Goal: Find contact information: Find contact information

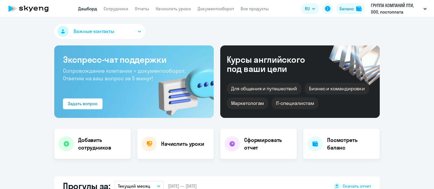
select select "30"
click at [178, 8] on link "Начислить уроки" at bounding box center [173, 8] width 35 height 5
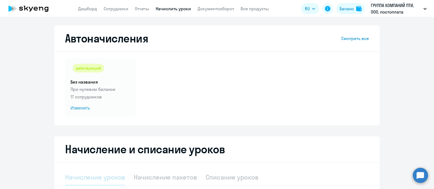
select select "10"
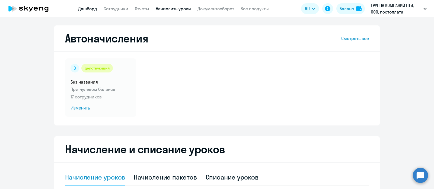
click at [83, 9] on link "Дашборд" at bounding box center [87, 8] width 19 height 5
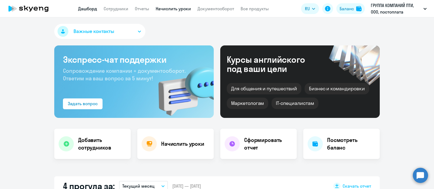
click at [180, 9] on link "Начислить уроки" at bounding box center [173, 8] width 35 height 5
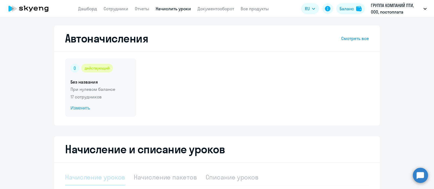
select select "10"
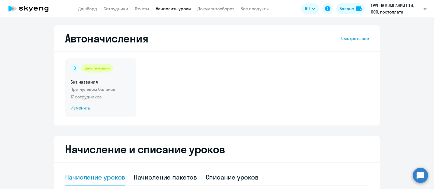
click at [118, 75] on div "действующий Без названия При нулевом балансе 17 сотрудников Изменить" at bounding box center [100, 88] width 71 height 59
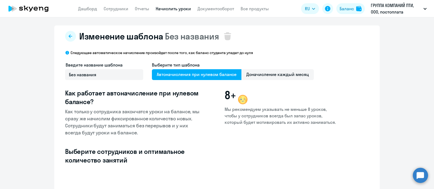
select select "10"
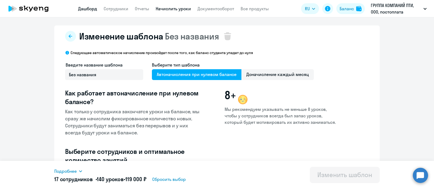
click at [85, 10] on link "Дашборд" at bounding box center [87, 8] width 19 height 5
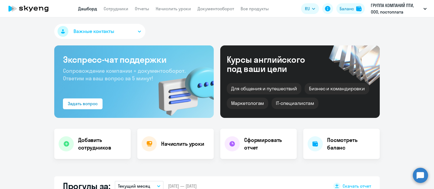
select select "30"
click at [125, 7] on link "Сотрудники" at bounding box center [116, 8] width 25 height 5
select select "30"
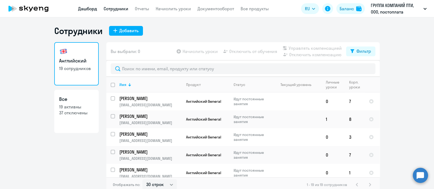
click at [88, 8] on link "Дашборд" at bounding box center [87, 8] width 19 height 5
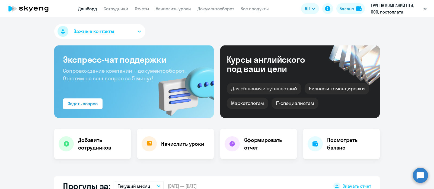
select select "30"
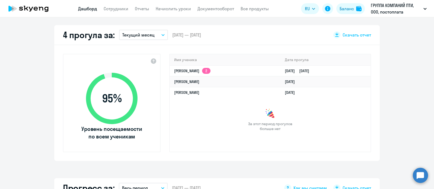
scroll to position [305, 0]
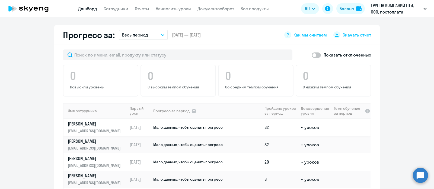
click at [83, 122] on p "Арчакова Ирина" at bounding box center [96, 124] width 56 height 6
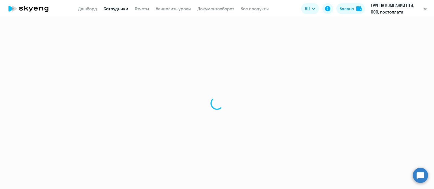
select select "english"
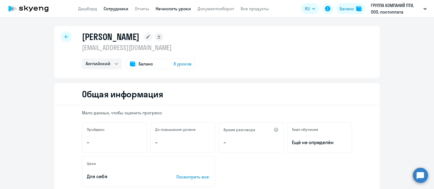
click at [182, 7] on link "Начислить уроки" at bounding box center [173, 8] width 35 height 5
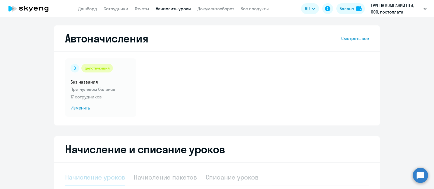
select select "10"
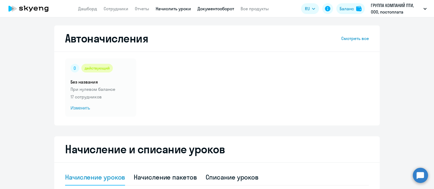
click at [215, 7] on link "Документооборот" at bounding box center [215, 8] width 37 height 5
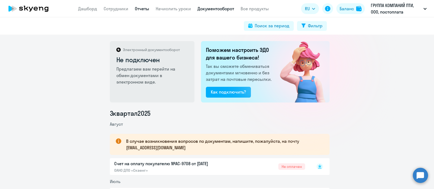
click at [143, 9] on link "Отчеты" at bounding box center [142, 8] width 14 height 5
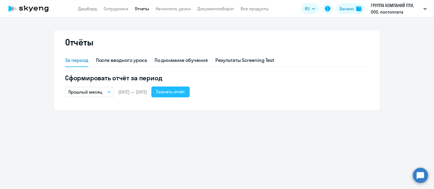
click at [184, 92] on div "Скачать отчёт" at bounding box center [170, 92] width 28 height 7
click at [91, 9] on link "Дашборд" at bounding box center [87, 8] width 19 height 5
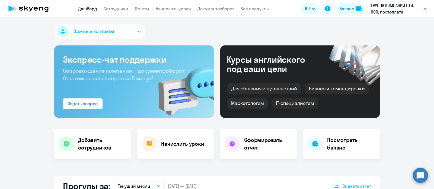
select select "30"
click at [120, 8] on link "Сотрудники" at bounding box center [116, 8] width 25 height 5
select select "30"
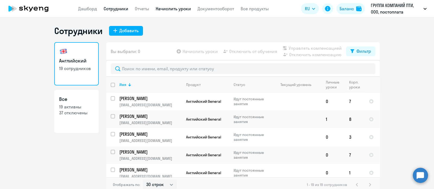
click at [175, 9] on link "Начислить уроки" at bounding box center [173, 8] width 35 height 5
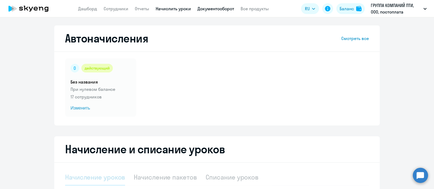
select select "10"
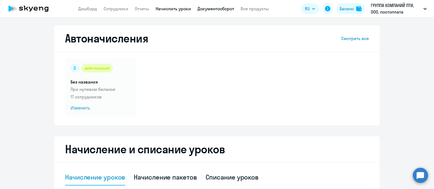
click at [224, 8] on link "Документооборот" at bounding box center [215, 8] width 37 height 5
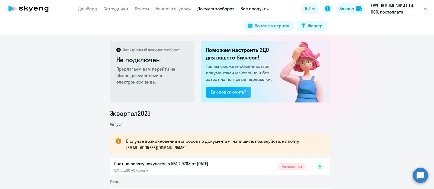
click at [249, 7] on link "Все продукты" at bounding box center [254, 8] width 28 height 5
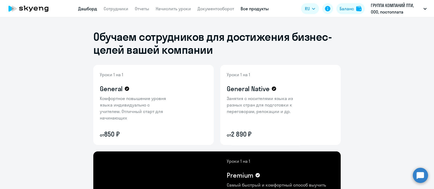
click at [96, 9] on link "Дашборд" at bounding box center [87, 8] width 19 height 5
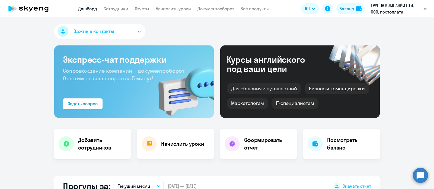
select select "30"
click at [260, 32] on div "Важные контакты" at bounding box center [216, 32] width 325 height 17
click at [97, 34] on span "Важные контакты" at bounding box center [93, 31] width 41 height 7
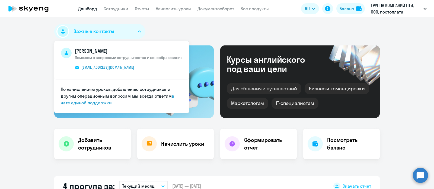
click at [172, 25] on div "Важные контакты Евгения Швыряева Поможем с вопросами сотрудничества и ценообраз…" at bounding box center [216, 32] width 325 height 17
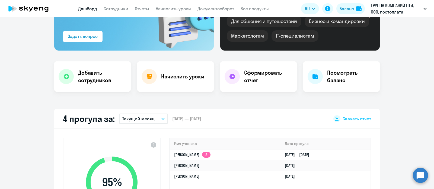
scroll to position [102, 0]
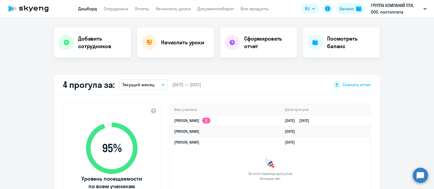
click at [130, 88] on p "Текущий месяц" at bounding box center [138, 85] width 32 height 7
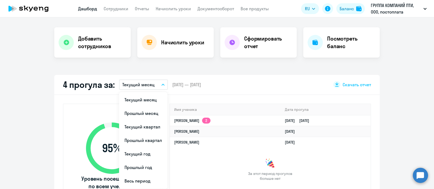
click at [136, 85] on p "Текущий месяц" at bounding box center [138, 85] width 32 height 7
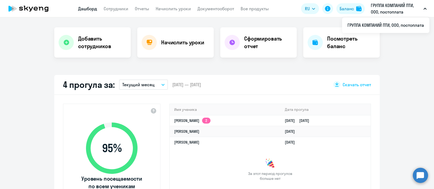
click at [139, 83] on p "Текущий месяц" at bounding box center [138, 85] width 32 height 7
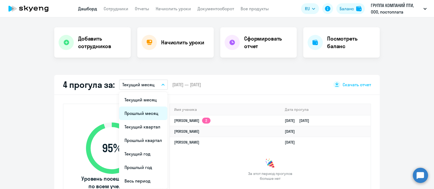
click at [137, 116] on li "Прошлый месяц" at bounding box center [143, 114] width 48 height 14
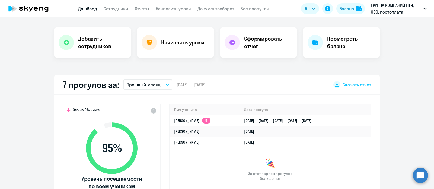
click at [139, 86] on p "Прошлый месяц" at bounding box center [144, 85] width 34 height 7
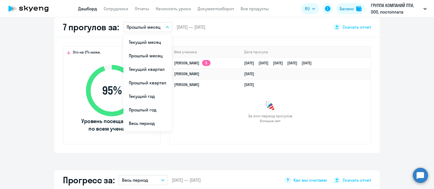
scroll to position [169, 0]
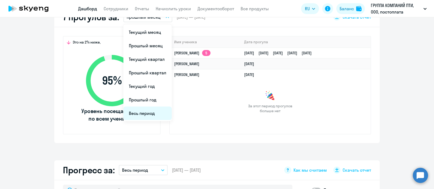
click at [144, 115] on li "Весь период" at bounding box center [147, 114] width 48 height 14
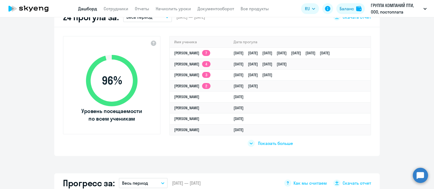
scroll to position [135, 0]
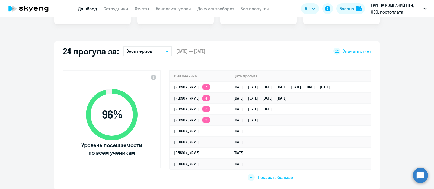
click at [144, 49] on p "Весь период" at bounding box center [139, 51] width 26 height 7
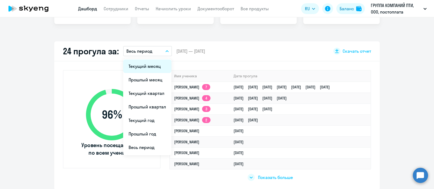
click at [148, 67] on li "Текущий месяц" at bounding box center [147, 67] width 48 height 14
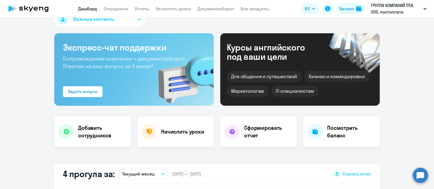
scroll to position [0, 0]
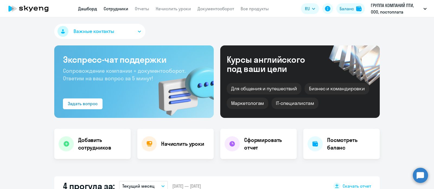
click at [116, 9] on link "Сотрудники" at bounding box center [116, 8] width 25 height 5
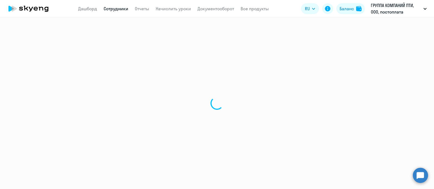
select select "30"
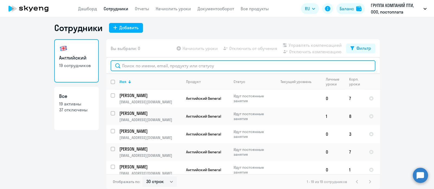
click at [151, 63] on input "text" at bounding box center [243, 65] width 264 height 11
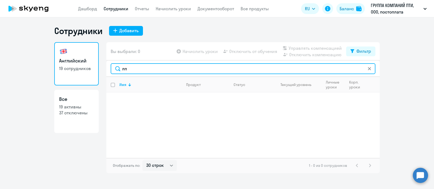
type input "л"
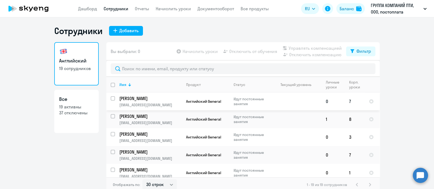
click at [111, 99] on input "select row 41730738" at bounding box center [116, 101] width 11 height 11
checkbox input "true"
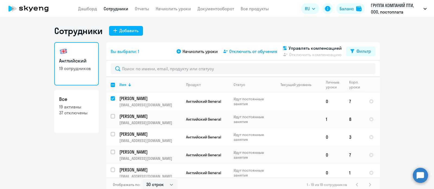
click at [253, 52] on span "Отключить от обучения" at bounding box center [253, 51] width 48 height 7
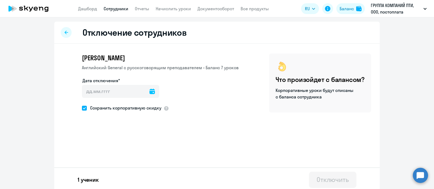
click at [149, 92] on icon at bounding box center [151, 91] width 5 height 5
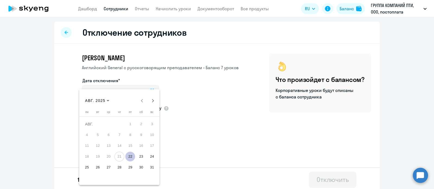
click at [151, 164] on span "31" at bounding box center [152, 168] width 10 height 10
type input "31.08.2025"
type input "31.8.2025"
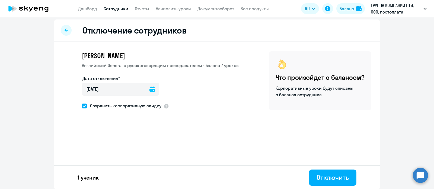
scroll to position [3, 0]
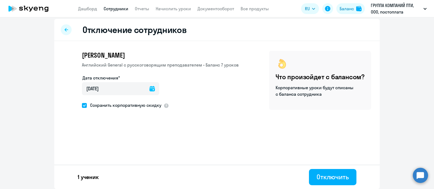
click at [64, 27] on div at bounding box center [66, 29] width 11 height 11
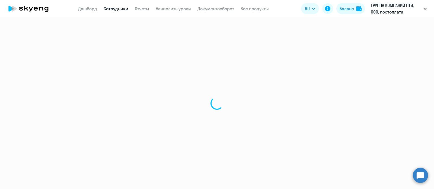
select select "30"
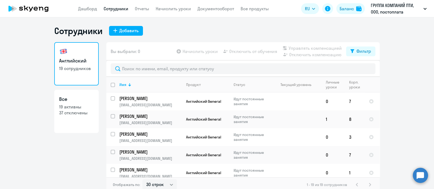
click at [83, 123] on link "Все 19 активны 37 отключены" at bounding box center [76, 111] width 44 height 43
select select "30"
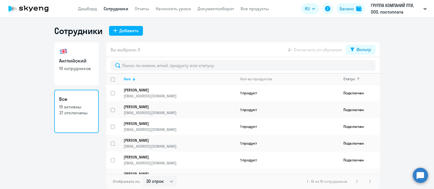
click at [348, 78] on div "Статус" at bounding box center [349, 79] width 12 height 5
click at [351, 78] on div "Статус" at bounding box center [349, 79] width 12 height 5
click at [79, 76] on link "Английский 19 сотрудников" at bounding box center [76, 63] width 44 height 43
select select "30"
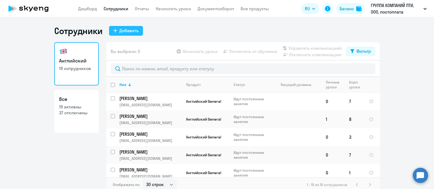
click at [119, 29] on div "Добавить" at bounding box center [128, 30] width 19 height 7
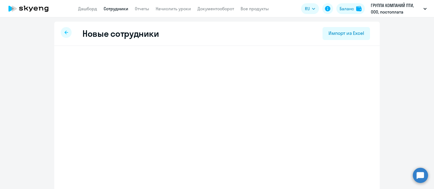
select select "english_adult_not_native_speaker"
select select "3"
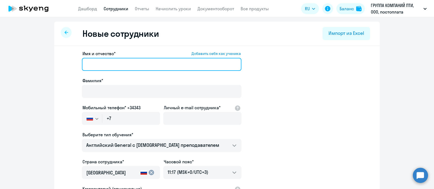
click at [162, 64] on input "Имя и отчество* Добавить себя как ученика" at bounding box center [161, 64] width 159 height 13
click at [117, 64] on input "Имя и отчество* Добавить себя как ученика" at bounding box center [161, 64] width 159 height 13
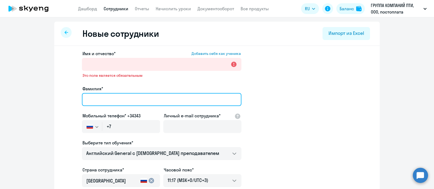
click at [103, 86] on div "Фамилия*" at bounding box center [161, 97] width 159 height 23
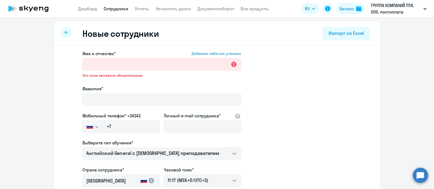
drag, startPoint x: 305, startPoint y: 117, endPoint x: 301, endPoint y: 117, distance: 4.1
click at [305, 117] on app-new-student-form "Имя и отчество* Добавить себя как ученика Это поле является обязательным Фамили…" at bounding box center [217, 150] width 308 height 201
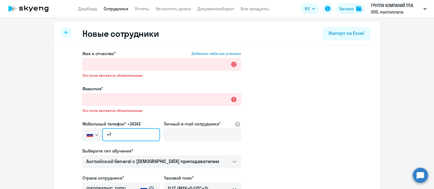
click at [130, 135] on input "+7" at bounding box center [131, 134] width 58 height 13
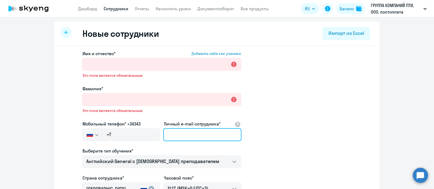
click at [199, 135] on input "Личный e-mail сотрудника*" at bounding box center [202, 134] width 78 height 13
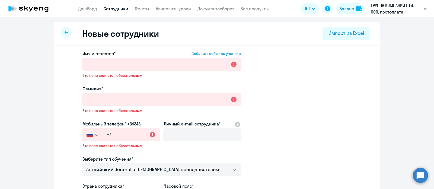
click at [285, 151] on app-new-student-form "Имя и отчество* Добавить себя как ученика Это поле является обязательным Фамили…" at bounding box center [217, 159] width 308 height 218
click at [124, 8] on link "Сотрудники" at bounding box center [116, 8] width 25 height 5
select select "30"
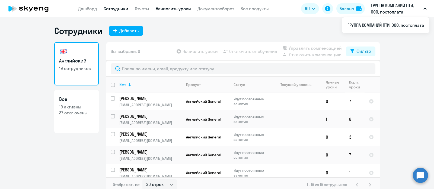
click at [175, 10] on link "Начислить уроки" at bounding box center [173, 8] width 35 height 5
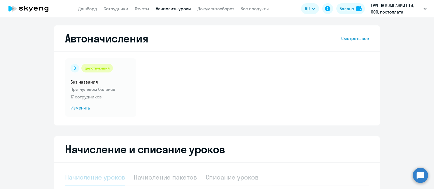
select select "10"
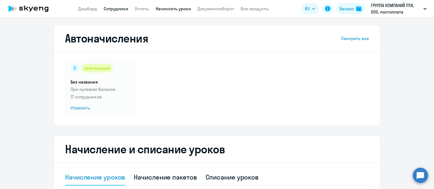
click at [111, 9] on link "Сотрудники" at bounding box center [116, 8] width 25 height 5
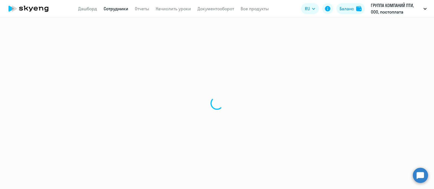
select select "30"
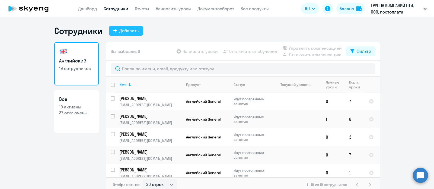
click at [133, 31] on div "Добавить" at bounding box center [128, 30] width 19 height 7
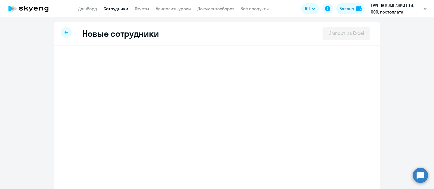
select select "english_adult_not_native_speaker"
select select "3"
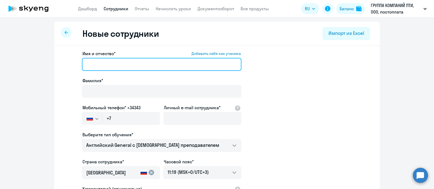
click at [113, 64] on input "Имя и отчество* Добавить себя как ученика" at bounding box center [161, 64] width 159 height 13
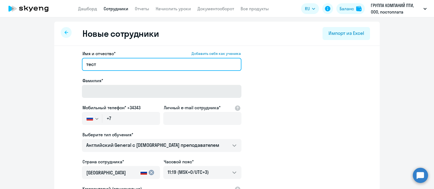
type input "тест"
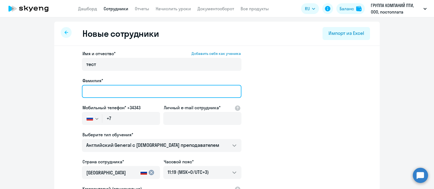
click at [149, 90] on input "Фамилия*" at bounding box center [161, 91] width 159 height 13
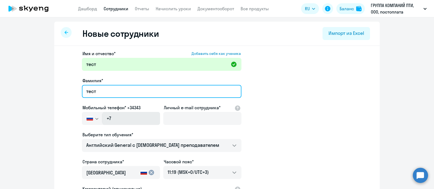
type input "тест"
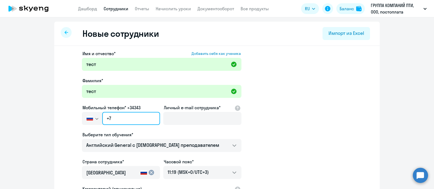
click at [120, 119] on input "+7" at bounding box center [131, 118] width 58 height 13
type input "+7 926 818-63-45"
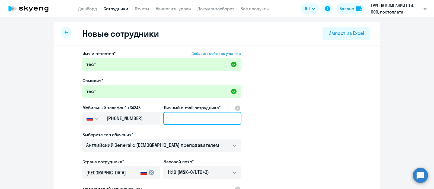
click at [171, 116] on input "Личный e-mail сотрудника*" at bounding box center [202, 118] width 78 height 13
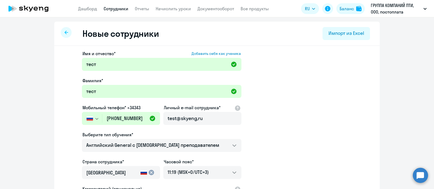
click at [339, 118] on app-new-student-form "Имя и отчество* Добавить себя как ученика тест Фамилия* тест Мобильный телефон*…" at bounding box center [217, 146] width 308 height 193
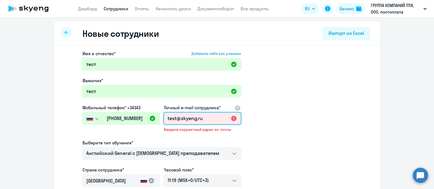
click at [212, 118] on input "test@skyeng,ru" at bounding box center [202, 118] width 78 height 13
click at [262, 133] on app-new-student-form "Имя и отчество* Добавить себя как ученика тест Фамилия* тест Мобильный телефон*…" at bounding box center [217, 150] width 308 height 201
click at [211, 121] on input "test@skyeng,com" at bounding box center [202, 118] width 78 height 13
click at [195, 120] on input "test@skyeng,com" at bounding box center [202, 118] width 78 height 13
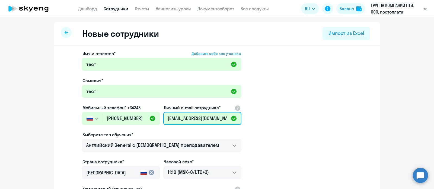
click at [238, 122] on input "test@skyeng.com" at bounding box center [202, 118] width 78 height 13
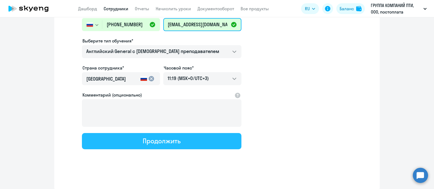
type input "test@skyeng.com"
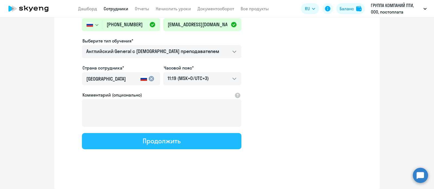
click at [173, 141] on div "Продолжить" at bounding box center [162, 141] width 38 height 9
select select "english_adult_not_native_speaker"
select select "3"
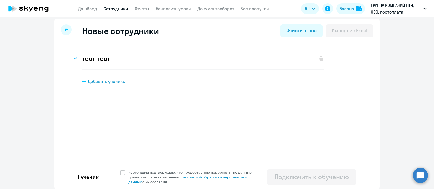
scroll to position [0, 0]
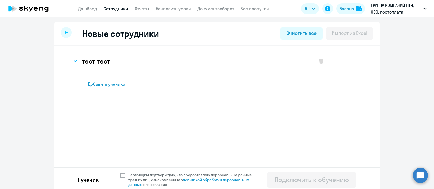
click at [120, 175] on span at bounding box center [122, 175] width 5 height 5
click at [120, 173] on input "Настоящим подтверждаю, что предоставляю персональные данные третьих лиц, ознако…" at bounding box center [120, 173] width 0 height 0
checkbox input "true"
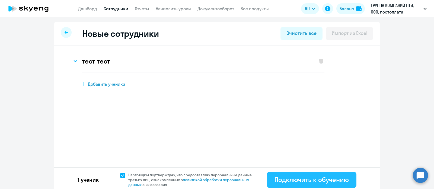
click at [323, 184] on div "Подключить к обучению" at bounding box center [311, 180] width 74 height 9
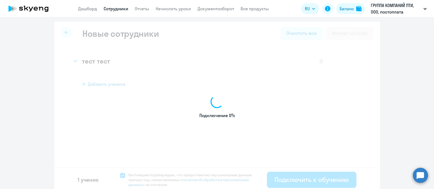
select select "english_adult_not_native_speaker"
select select "3"
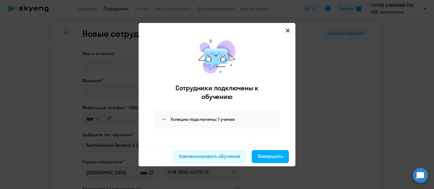
click at [221, 115] on div "Успешно подключены: 1 ученик" at bounding box center [216, 120] width 125 height 20
click at [219, 120] on h4 "Успешно подключены: 1 ученик" at bounding box center [202, 120] width 64 height 6
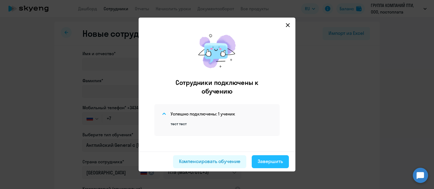
click at [280, 162] on div "Завершить" at bounding box center [269, 161] width 25 height 7
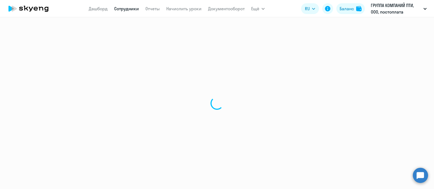
select select "30"
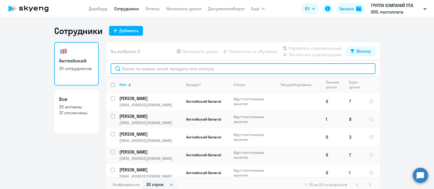
click at [217, 70] on input "text" at bounding box center [243, 68] width 264 height 11
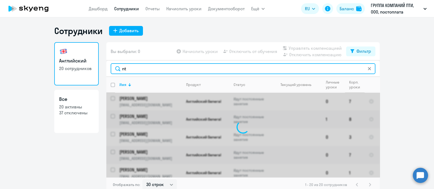
type input "n"
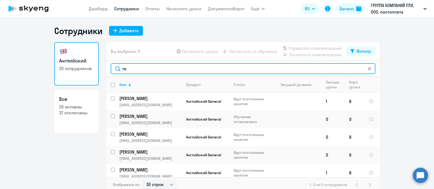
type input "т"
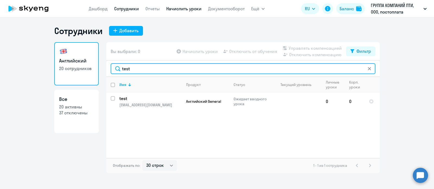
type input "test"
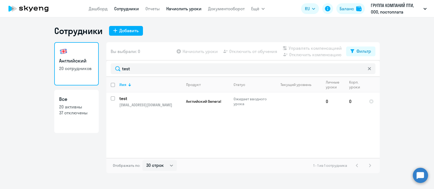
click at [188, 6] on link "Начислить уроки" at bounding box center [183, 8] width 35 height 5
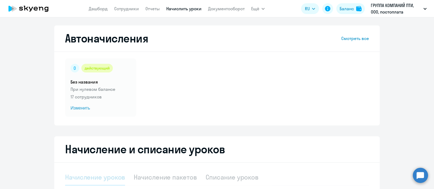
select select "10"
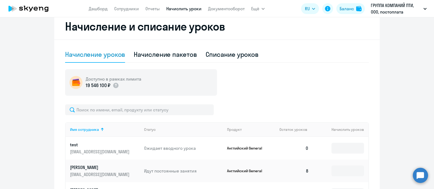
scroll to position [135, 0]
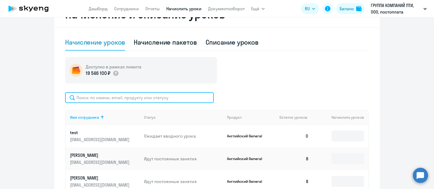
click at [110, 99] on input "text" at bounding box center [139, 97] width 149 height 11
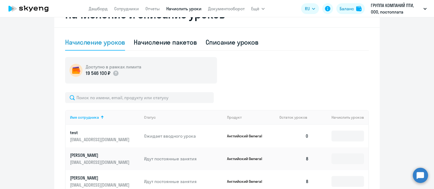
click at [305, 73] on div "Доступно в рамках лимита 19 546 100 ₽" at bounding box center [217, 70] width 304 height 27
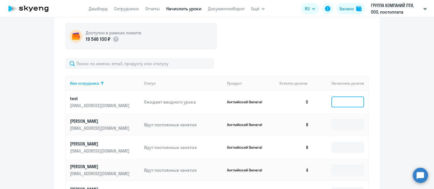
click at [333, 99] on input at bounding box center [347, 102] width 33 height 11
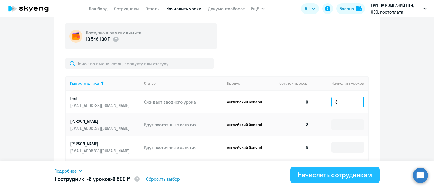
type input "8"
click at [327, 178] on div "Начислить сотрудникам" at bounding box center [335, 175] width 74 height 9
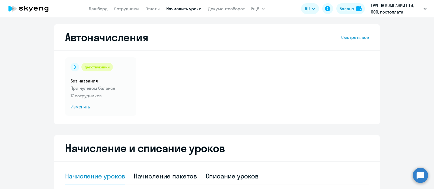
scroll to position [0, 0]
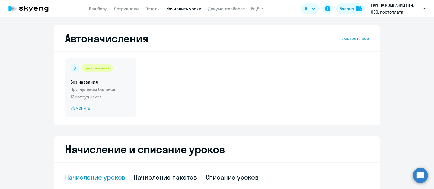
click at [114, 88] on p "При нулевом балансе" at bounding box center [100, 89] width 60 height 7
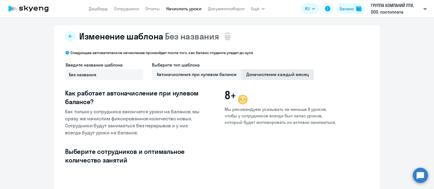
select select "10"
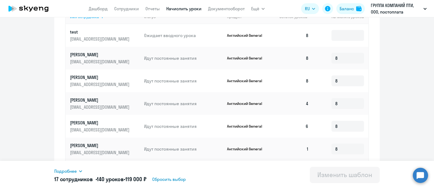
scroll to position [169, 0]
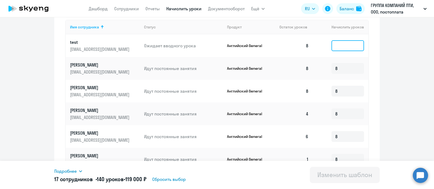
click at [341, 47] on input at bounding box center [347, 45] width 33 height 11
type input "8"
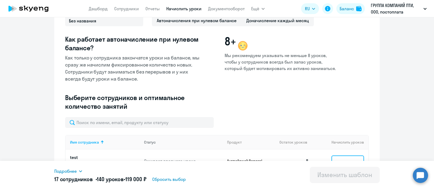
scroll to position [67, 0]
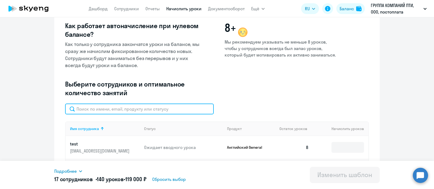
click at [139, 110] on input "text" at bounding box center [139, 109] width 149 height 11
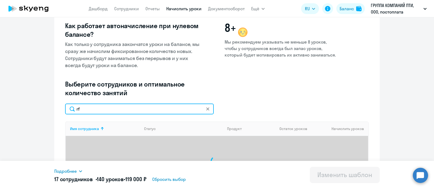
type input "r"
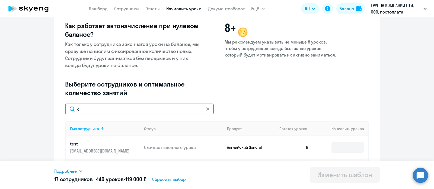
type input "ка"
type input "8"
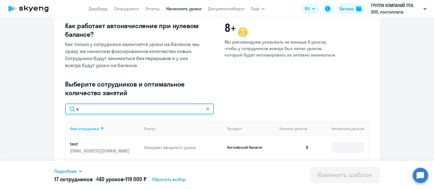
type input "8"
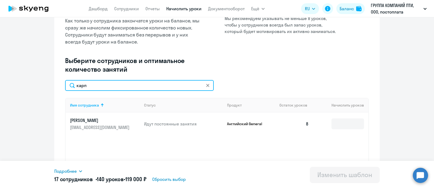
scroll to position [102, 0]
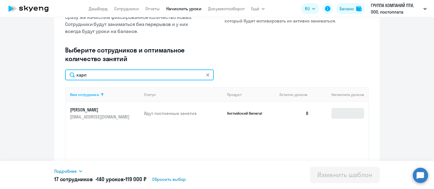
type input "карп"
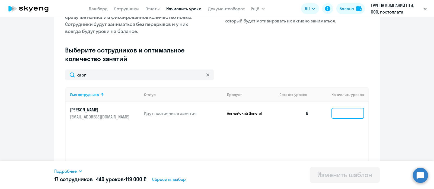
click at [338, 112] on input at bounding box center [347, 113] width 33 height 11
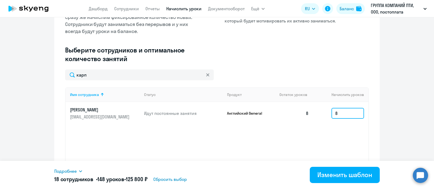
type input "8"
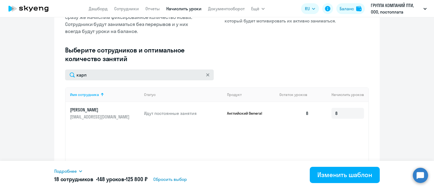
click at [206, 75] on icon at bounding box center [207, 74] width 3 height 3
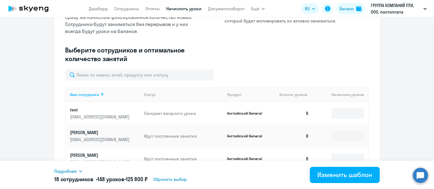
type input "8"
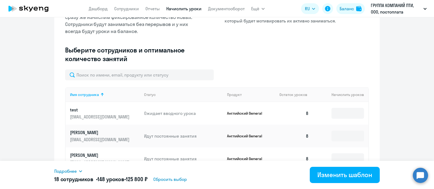
type input "8"
click at [340, 114] on input at bounding box center [347, 113] width 33 height 11
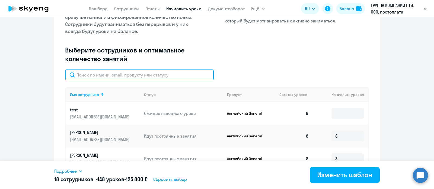
click at [171, 76] on input "text" at bounding box center [139, 75] width 149 height 11
type input "к"
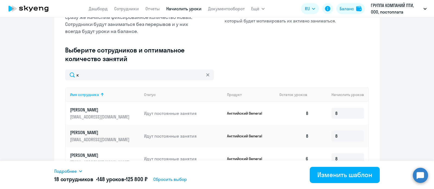
click at [168, 180] on span "Сбросить выбор" at bounding box center [170, 179] width 34 height 7
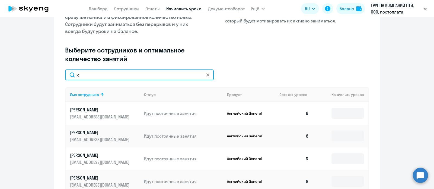
click at [137, 73] on input "к" at bounding box center [139, 75] width 149 height 11
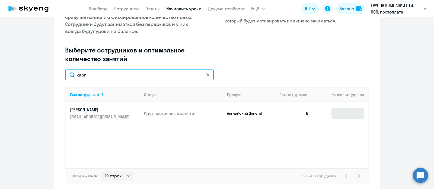
type input "карп"
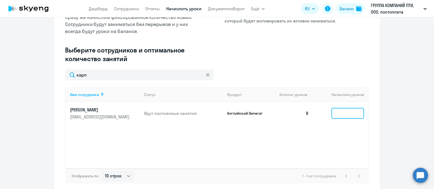
click at [345, 113] on input at bounding box center [347, 113] width 33 height 11
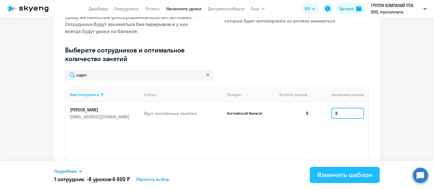
type input "8"
click at [340, 174] on div "Изменить шаблон" at bounding box center [344, 175] width 55 height 9
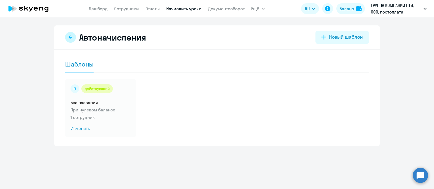
click at [71, 37] on icon at bounding box center [70, 37] width 4 height 4
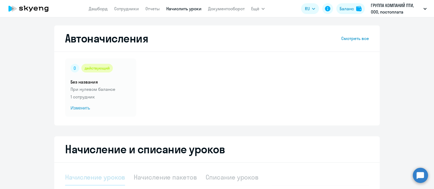
select select "10"
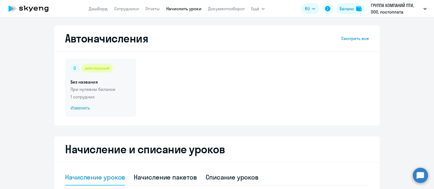
click at [104, 90] on p "При нулевом балансе" at bounding box center [100, 89] width 60 height 7
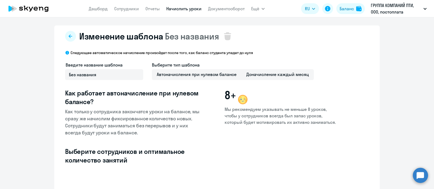
select select "10"
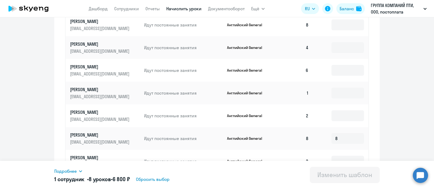
scroll to position [237, 0]
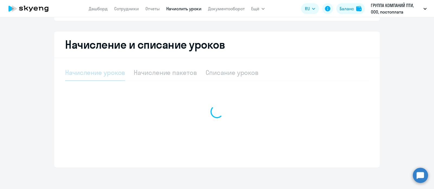
scroll to position [83, 0]
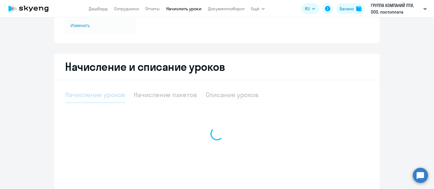
select select "10"
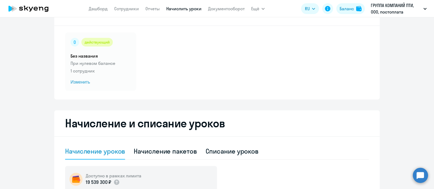
scroll to position [67, 0]
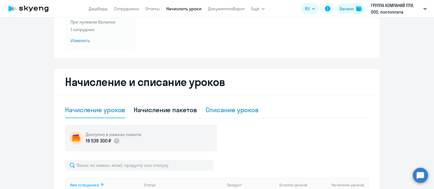
click at [219, 110] on div "Списание уроков" at bounding box center [231, 110] width 53 height 9
select select "10"
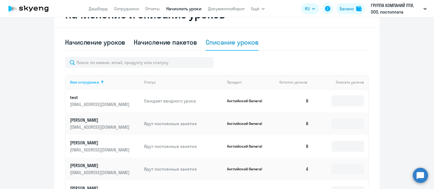
scroll to position [135, 0]
click at [350, 123] on input at bounding box center [347, 123] width 33 height 11
type input "8"
click at [335, 98] on input at bounding box center [347, 101] width 33 height 11
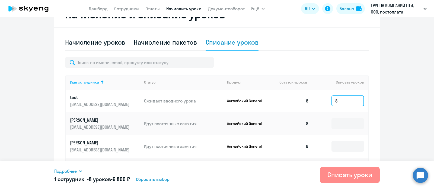
type input "8"
click at [346, 174] on div "Списать уроки" at bounding box center [349, 175] width 45 height 9
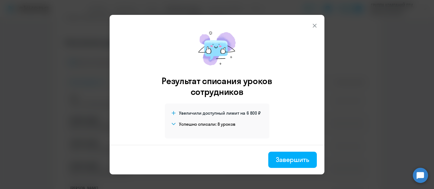
click at [200, 126] on h4 "Успешно списали: 8 уроков" at bounding box center [207, 124] width 56 height 6
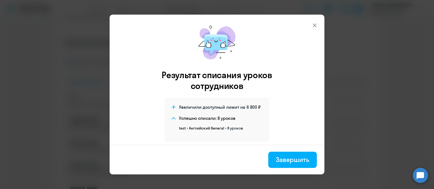
scroll to position [9, 0]
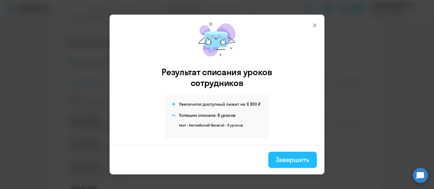
click at [291, 161] on div "Завершить" at bounding box center [292, 160] width 33 height 9
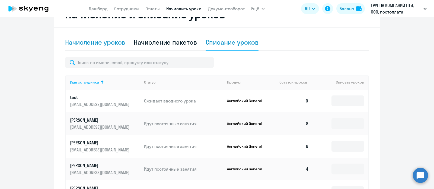
click at [98, 42] on div "Начисление уроков" at bounding box center [95, 42] width 60 height 9
select select "10"
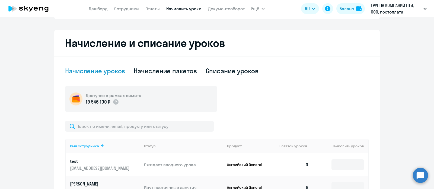
scroll to position [0, 0]
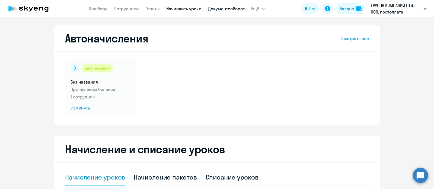
click at [232, 10] on link "Документооборот" at bounding box center [226, 8] width 37 height 5
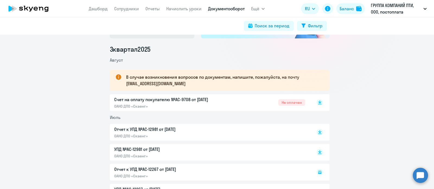
scroll to position [34, 0]
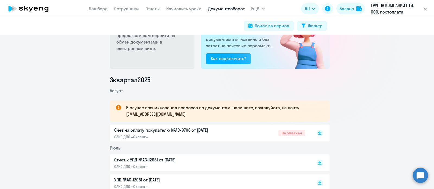
click at [236, 133] on div "Счет на оплату покупателю №AC-9708 от 02.08.2025 ОАНО ДПО «Скаенг» Не оплачен" at bounding box center [209, 133] width 191 height 12
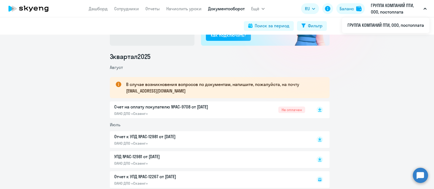
scroll to position [67, 0]
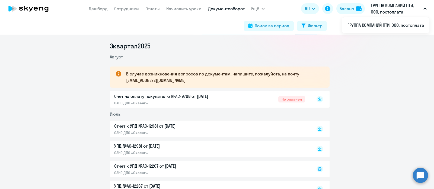
click at [148, 128] on p "Отчет к УПД №AC-12981 от 31.07.2025" at bounding box center [171, 126] width 114 height 7
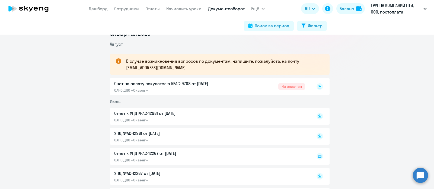
scroll to position [0, 0]
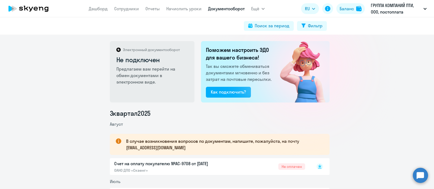
click at [160, 7] on nav "Дашборд Сотрудники Отчеты Начислить уроки Документооборот" at bounding box center [167, 8] width 156 height 11
click at [155, 10] on link "Отчеты" at bounding box center [152, 8] width 14 height 5
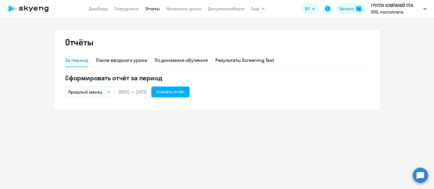
click at [83, 91] on p "Прошлый месяц" at bounding box center [85, 92] width 34 height 7
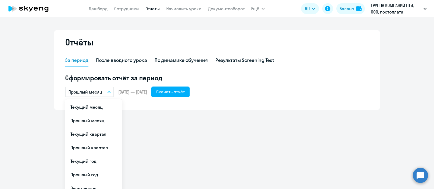
click at [144, 125] on div "Отчёты За период После вводного урока По динамике обучения Результаты Screening…" at bounding box center [217, 103] width 434 height 172
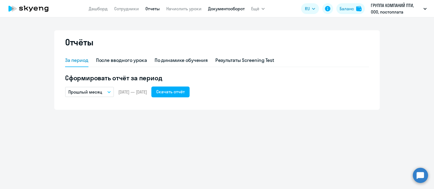
click at [221, 9] on link "Документооборот" at bounding box center [226, 8] width 37 height 5
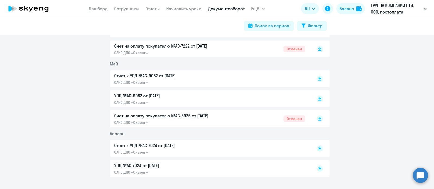
scroll to position [328, 0]
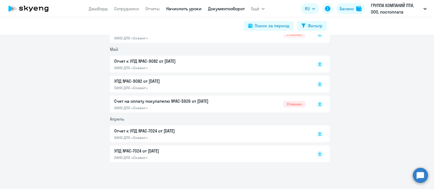
click at [186, 11] on link "Начислить уроки" at bounding box center [183, 8] width 35 height 5
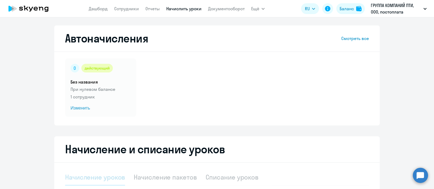
select select "10"
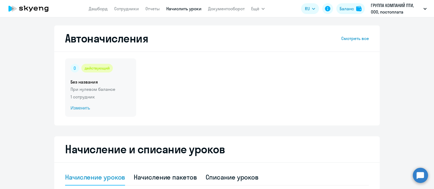
click at [117, 103] on div "действующий Без названия При нулевом балансе 1 сотрудник Изменить" at bounding box center [100, 88] width 71 height 59
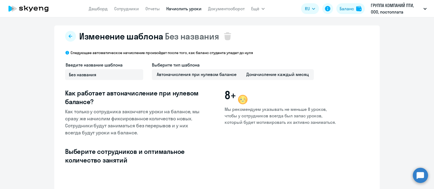
select select "10"
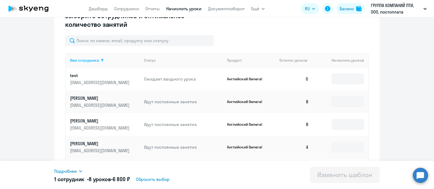
scroll to position [135, 0]
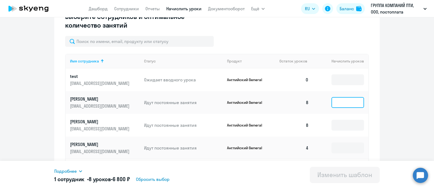
click at [339, 101] on input at bounding box center [347, 102] width 33 height 11
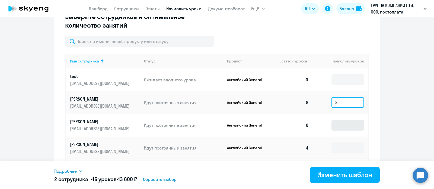
type input "8"
click at [340, 125] on input at bounding box center [347, 125] width 33 height 11
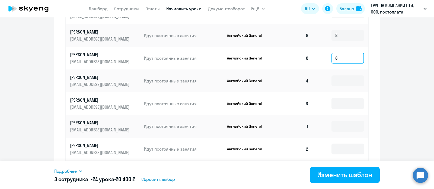
scroll to position [203, 0]
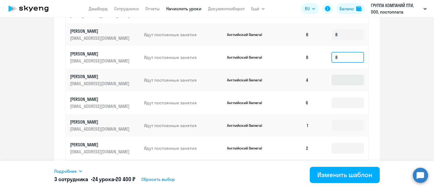
type input "8"
click at [343, 80] on input at bounding box center [347, 80] width 33 height 11
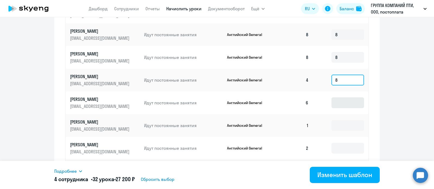
type input "8"
click at [345, 102] on input at bounding box center [347, 103] width 33 height 11
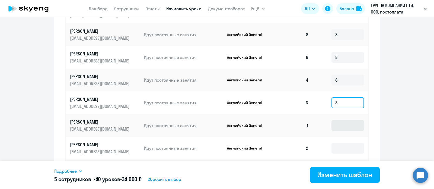
type input "8"
click at [343, 123] on input at bounding box center [347, 125] width 33 height 11
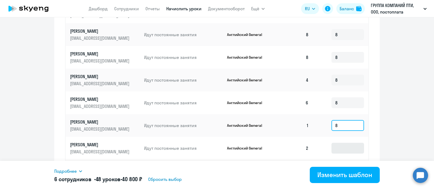
type input "8"
click at [343, 146] on input at bounding box center [347, 148] width 33 height 11
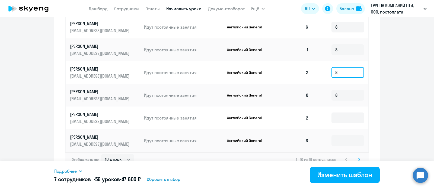
scroll to position [287, 0]
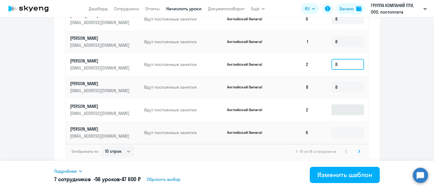
type input "8"
click at [345, 109] on input at bounding box center [347, 110] width 33 height 11
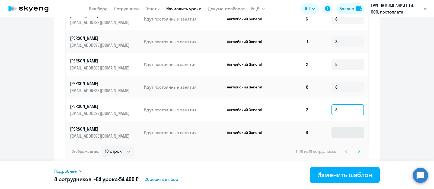
type input "8"
click at [344, 130] on input at bounding box center [347, 132] width 33 height 11
type input "8"
click at [358, 152] on icon at bounding box center [359, 151] width 2 height 3
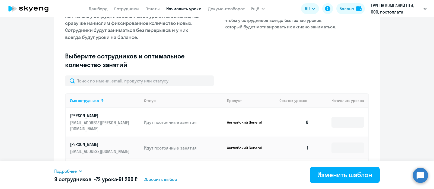
scroll to position [95, 0]
click at [340, 119] on input at bounding box center [347, 123] width 33 height 11
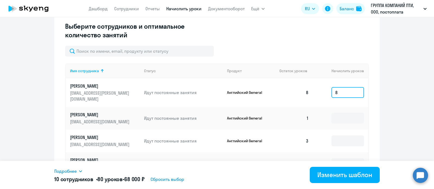
scroll to position [163, 0]
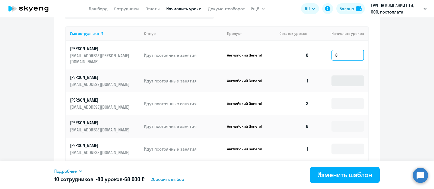
type input "8"
click at [340, 76] on input at bounding box center [347, 81] width 33 height 11
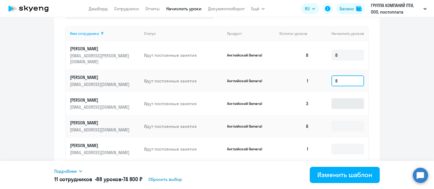
type input "8"
drag, startPoint x: 341, startPoint y: 95, endPoint x: 340, endPoint y: 105, distance: 10.4
click at [341, 98] on input at bounding box center [347, 103] width 33 height 11
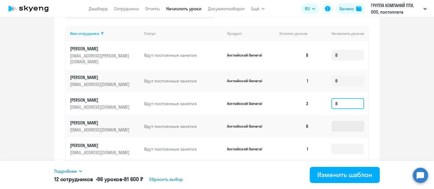
type input "8"
click at [340, 121] on input at bounding box center [347, 126] width 33 height 11
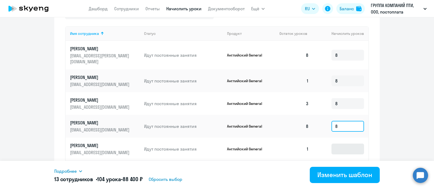
type input "8"
click at [342, 144] on input at bounding box center [347, 149] width 33 height 11
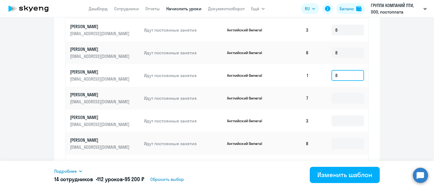
scroll to position [264, 0]
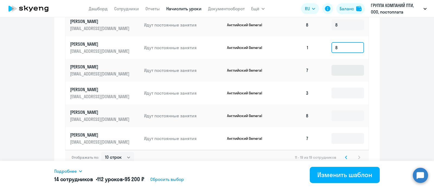
type input "8"
click at [340, 65] on input at bounding box center [347, 70] width 33 height 11
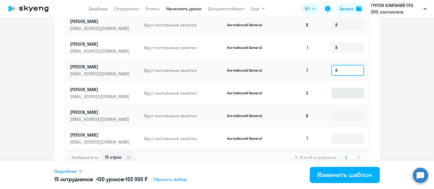
type input "8"
click at [344, 88] on input at bounding box center [347, 93] width 33 height 11
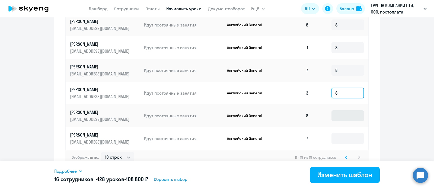
type input "8"
click at [343, 111] on input at bounding box center [347, 116] width 33 height 11
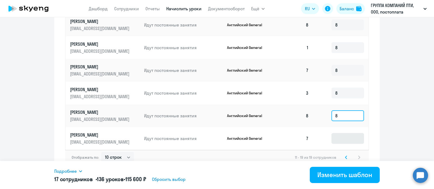
type input "8"
click at [341, 133] on input at bounding box center [347, 138] width 33 height 11
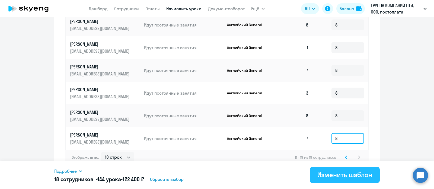
type input "8"
click at [344, 178] on div "Изменить шаблон" at bounding box center [344, 175] width 55 height 9
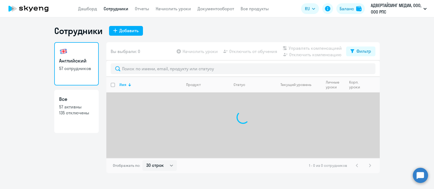
select select "30"
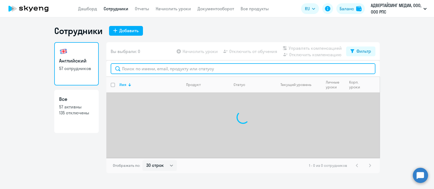
click at [144, 68] on input "text" at bounding box center [243, 68] width 264 height 11
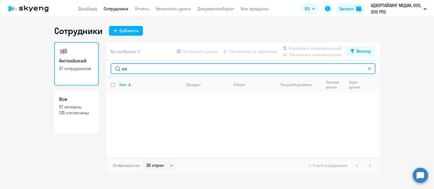
type input "к"
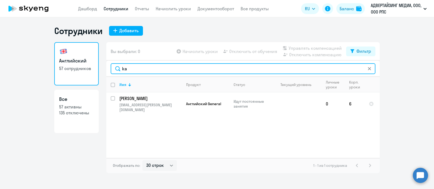
type input "k"
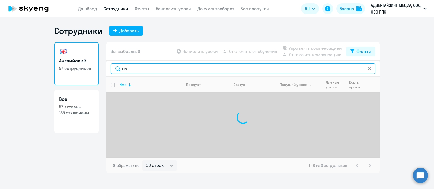
type input "н"
type input "kar"
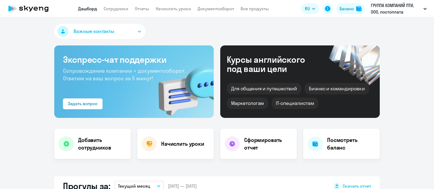
select select "30"
click at [177, 9] on link "Начислить уроки" at bounding box center [173, 8] width 35 height 5
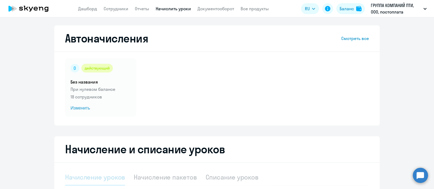
select select "10"
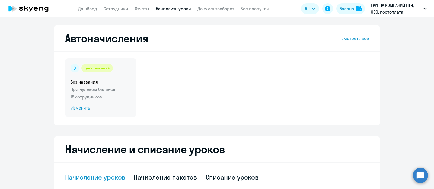
click at [104, 92] on p "При нулевом балансе" at bounding box center [100, 89] width 60 height 7
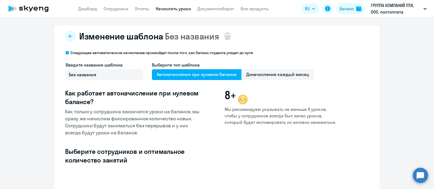
select select "10"
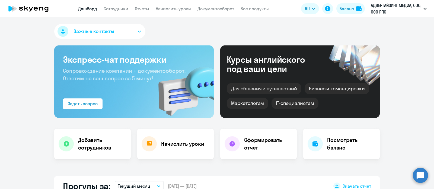
click at [124, 9] on link "Сотрудники" at bounding box center [116, 8] width 25 height 5
select select "30"
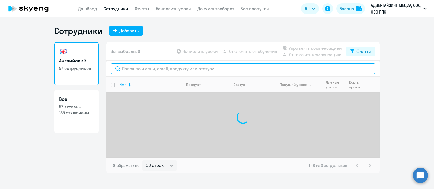
click at [149, 69] on input "text" at bounding box center [243, 68] width 264 height 11
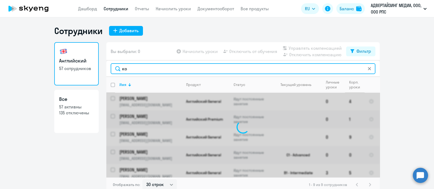
type input "к"
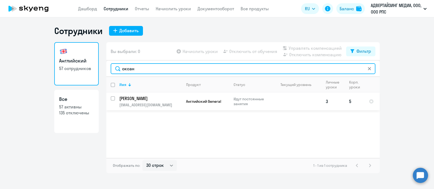
type input "оксан"
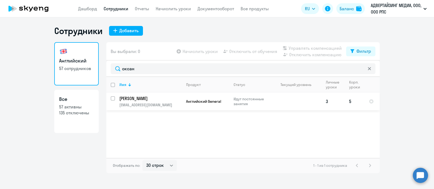
click at [133, 101] on p "[PERSON_NAME]" at bounding box center [149, 99] width 61 height 6
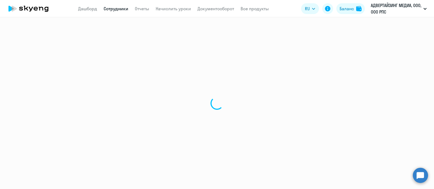
select select "english"
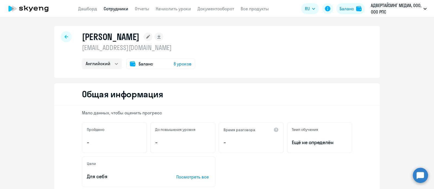
click at [123, 51] on p "[EMAIL_ADDRESS][DOMAIN_NAME]" at bounding box center [138, 47] width 113 height 9
copy p "[EMAIL_ADDRESS][DOMAIN_NAME]"
